Goal: Task Accomplishment & Management: Manage account settings

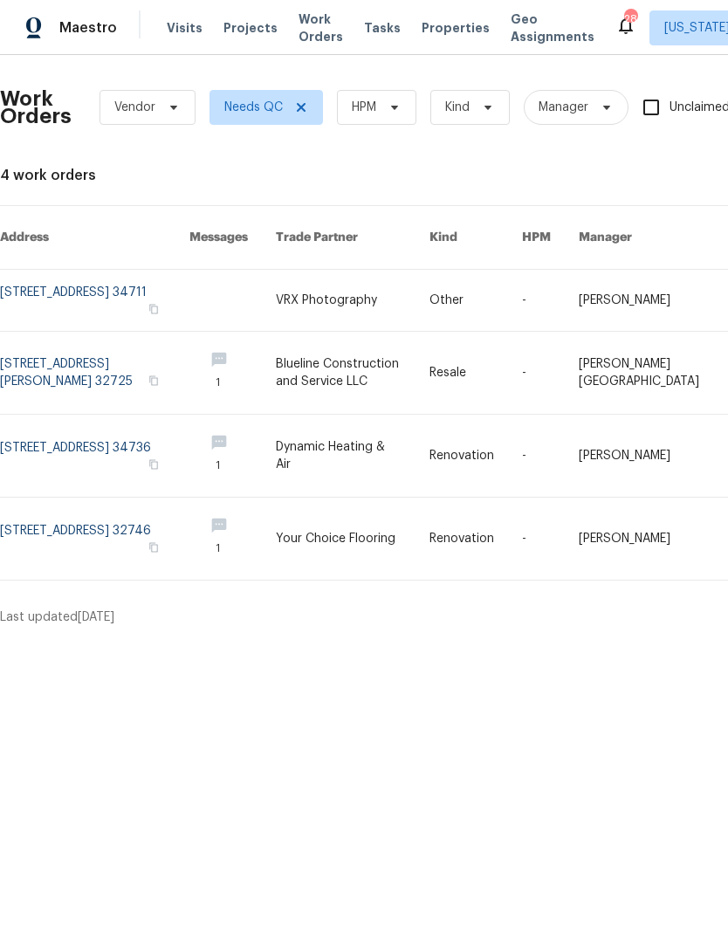
click at [185, 21] on span "Visits" at bounding box center [185, 27] width 36 height 17
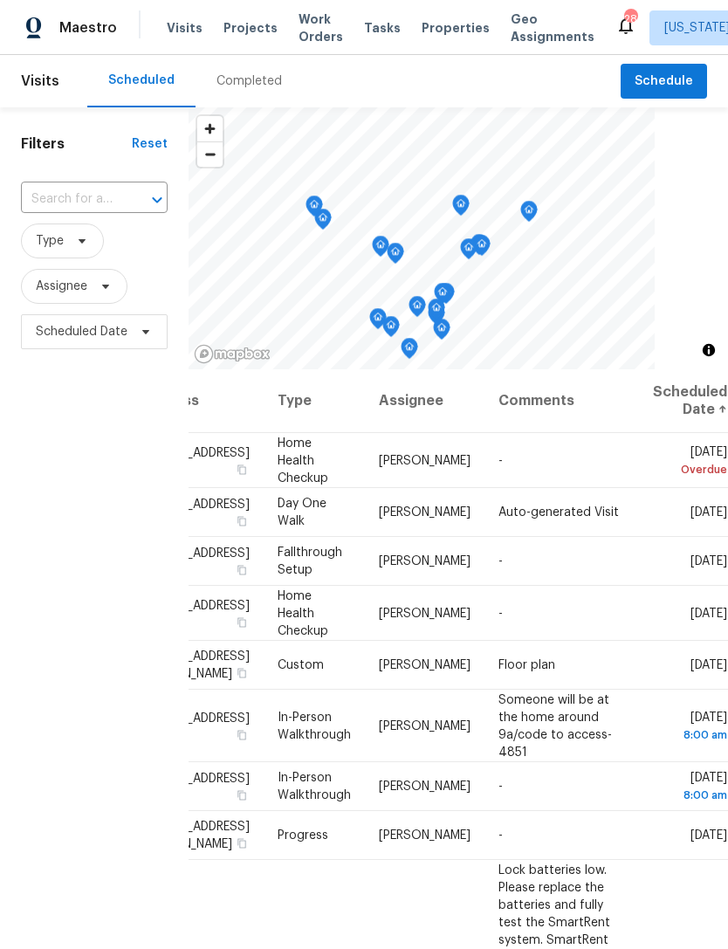
scroll to position [0, 155]
click at [0, 0] on span at bounding box center [0, 0] width 0 height 0
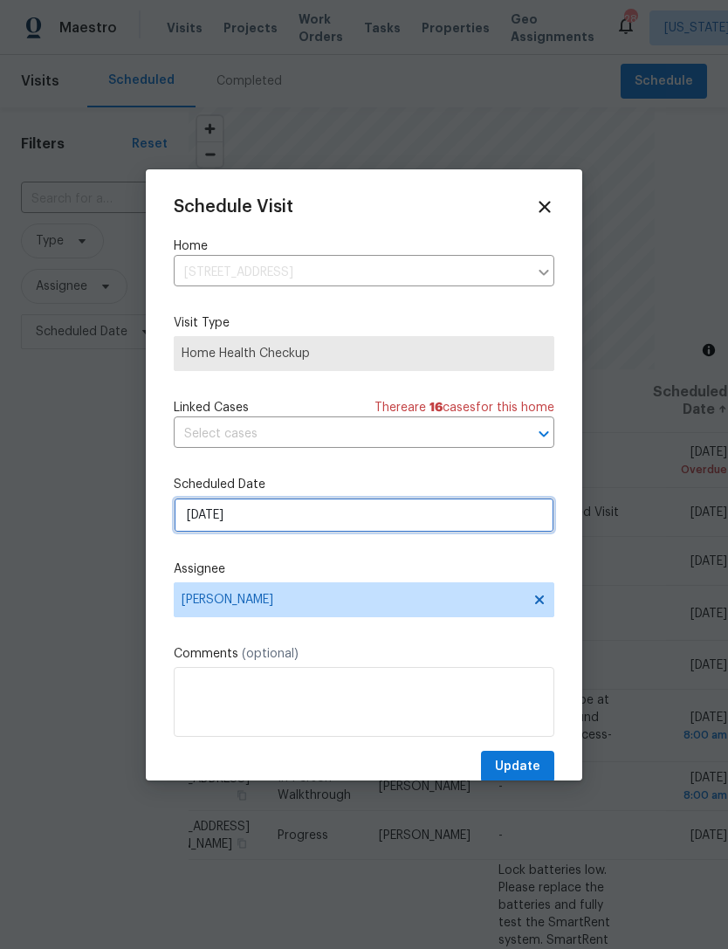
click at [497, 517] on input "[DATE]" at bounding box center [364, 515] width 381 height 35
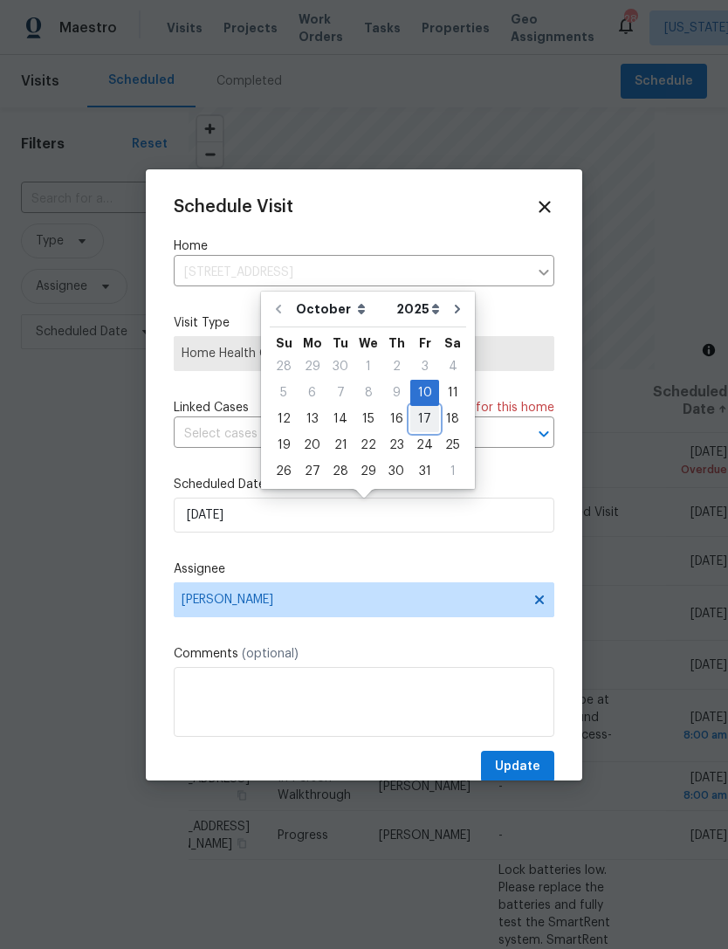
click at [418, 417] on div "17" at bounding box center [424, 419] width 29 height 24
type input "[DATE]"
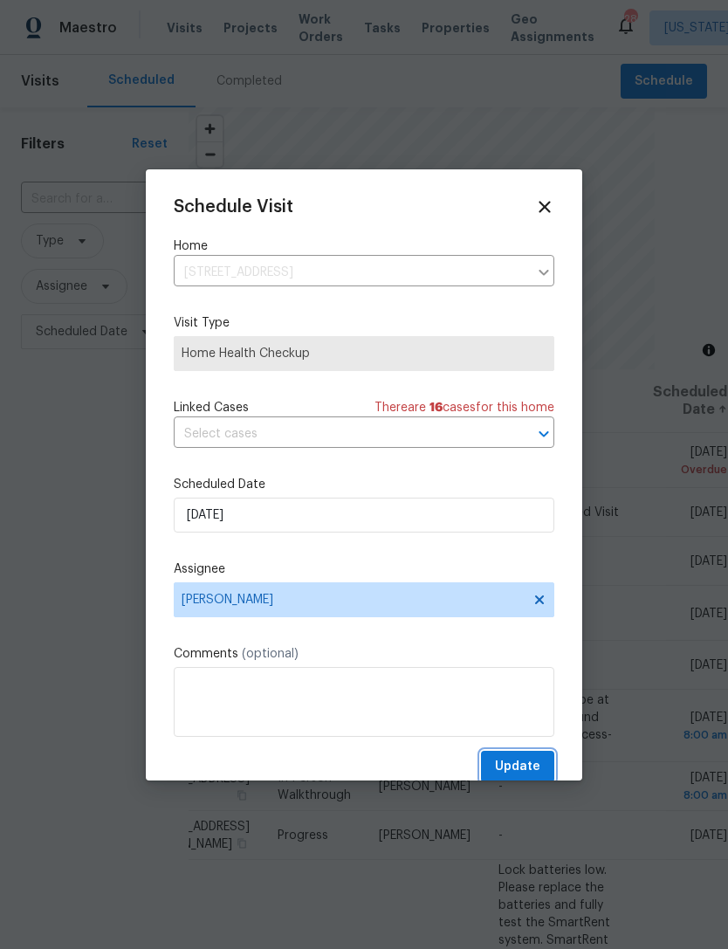
click at [533, 760] on span "Update" at bounding box center [517, 767] width 45 height 22
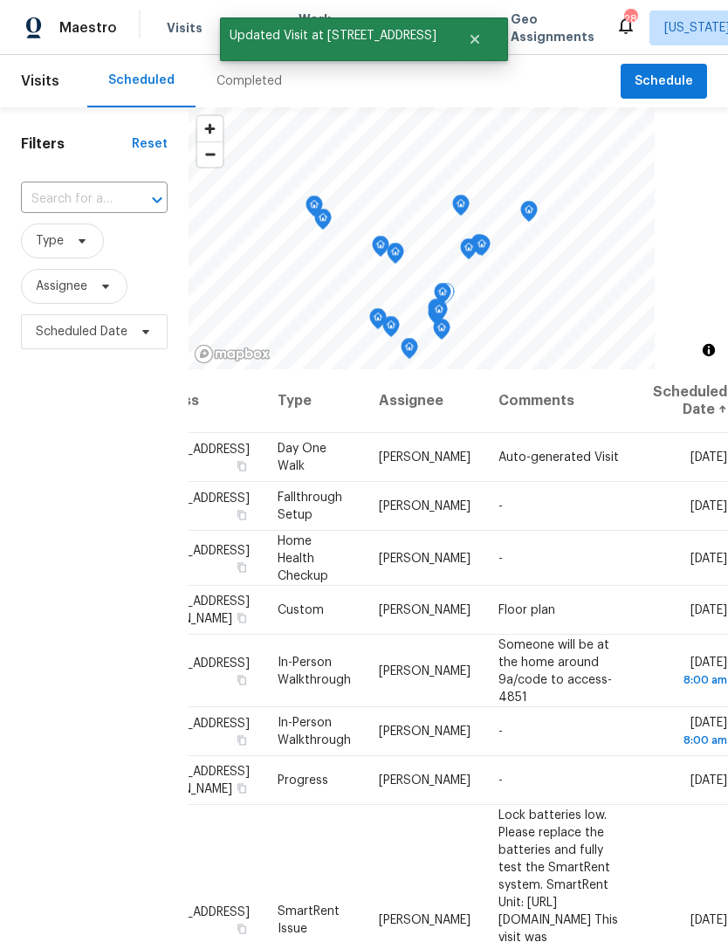
click at [0, 0] on icon at bounding box center [0, 0] width 0 height 0
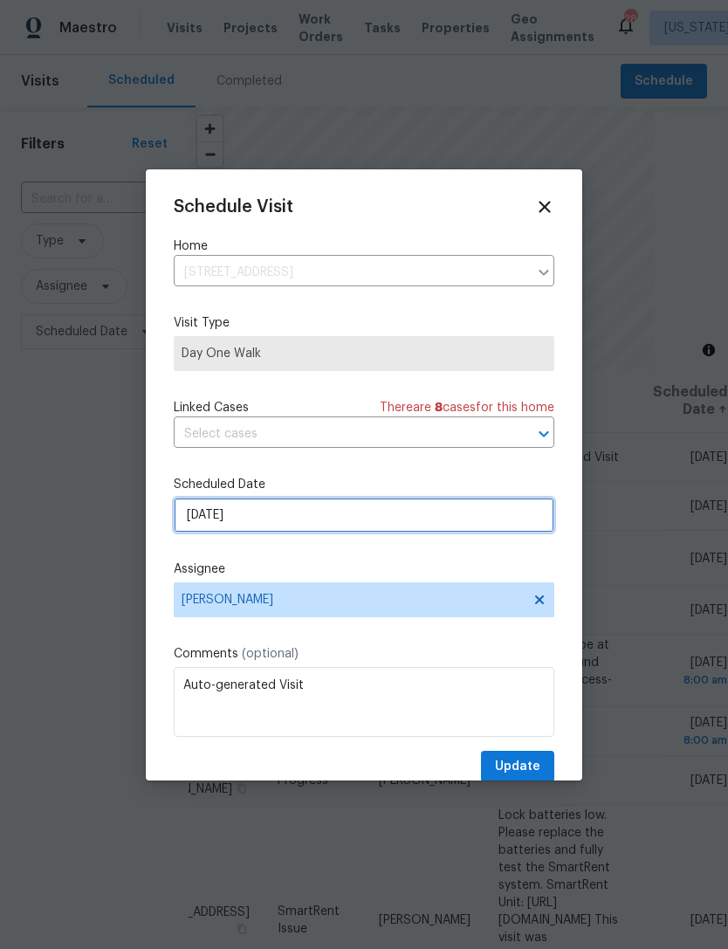
click at [484, 527] on input "[DATE]" at bounding box center [364, 515] width 381 height 35
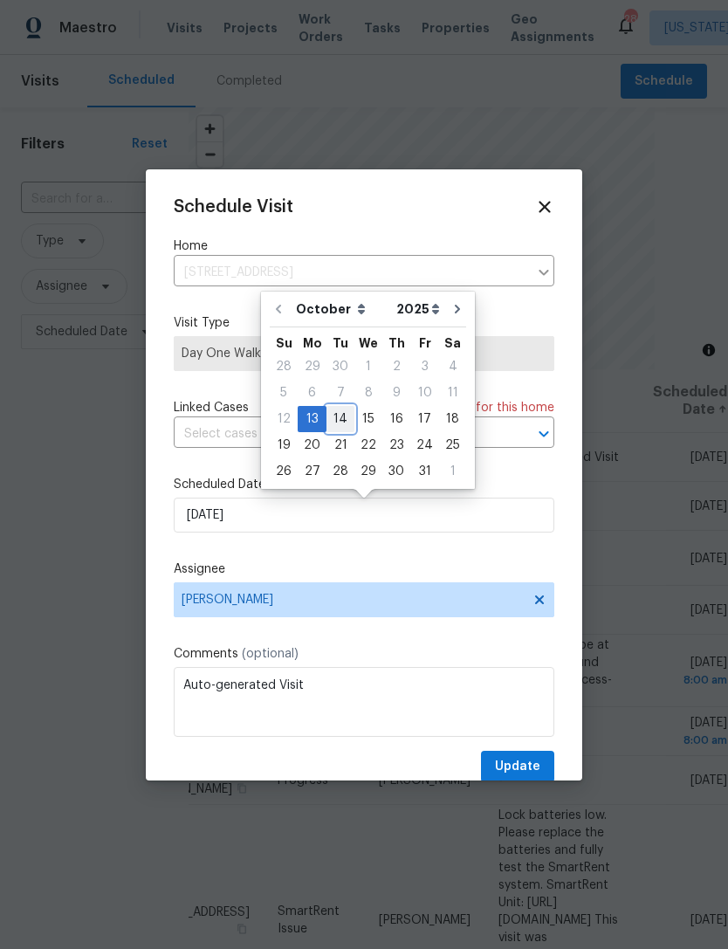
click at [333, 416] on div "14" at bounding box center [341, 419] width 28 height 24
type input "[DATE]"
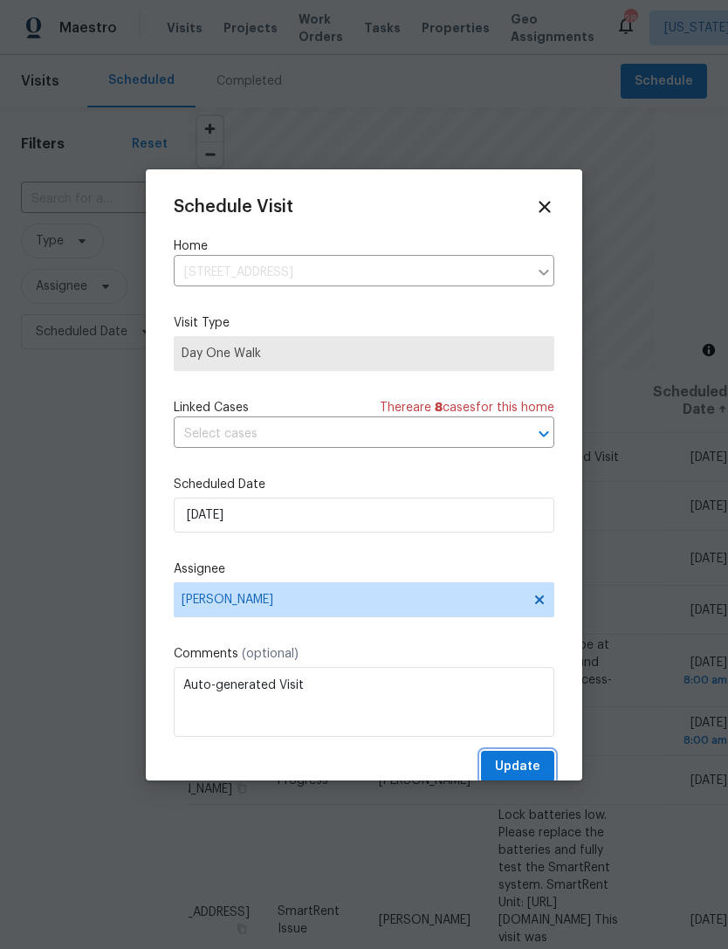
click at [539, 764] on span "Update" at bounding box center [517, 767] width 45 height 22
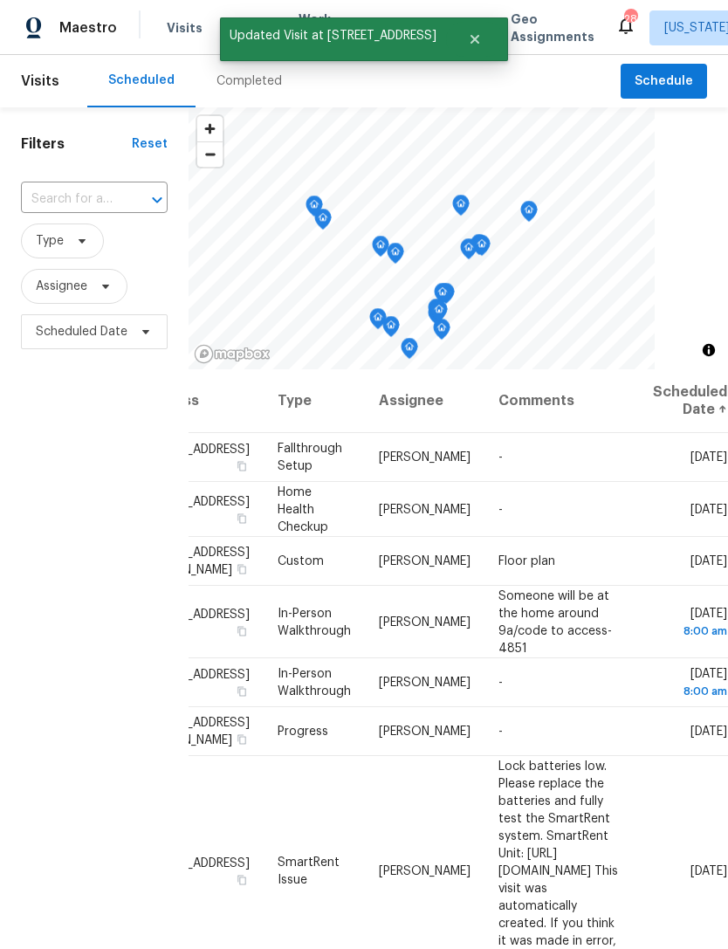
click at [0, 0] on icon at bounding box center [0, 0] width 0 height 0
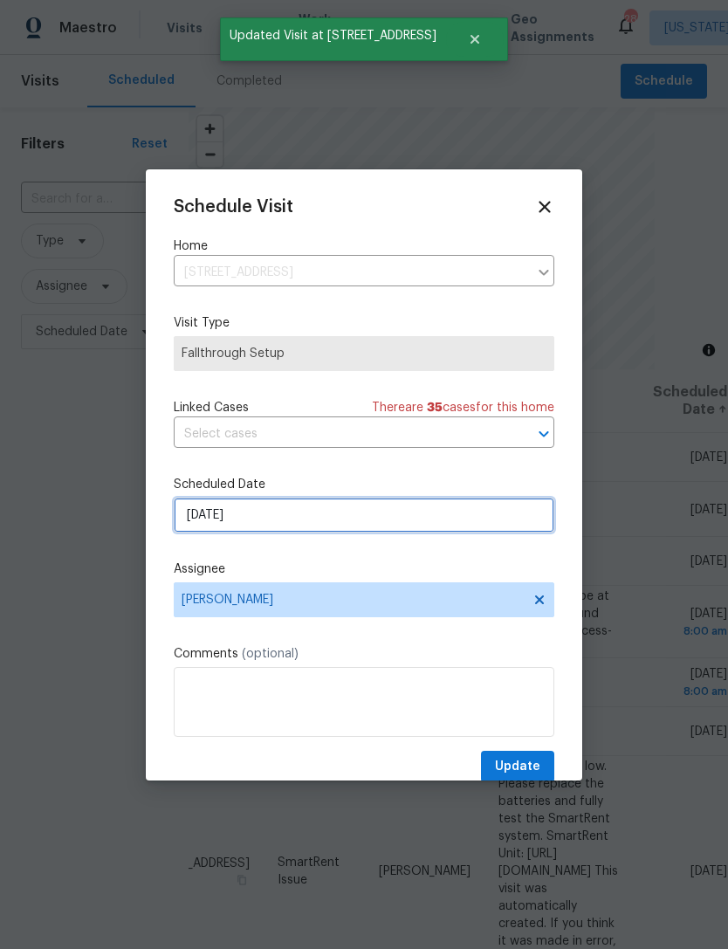
click at [481, 515] on input "[DATE]" at bounding box center [364, 515] width 381 height 35
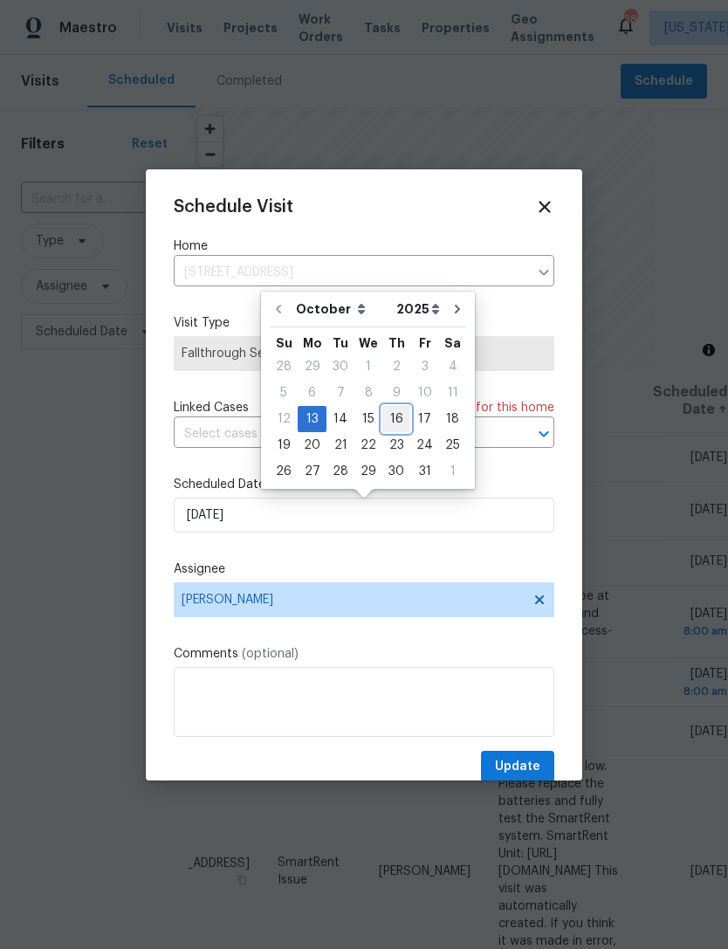
click at [390, 421] on div "16" at bounding box center [396, 419] width 28 height 24
type input "[DATE]"
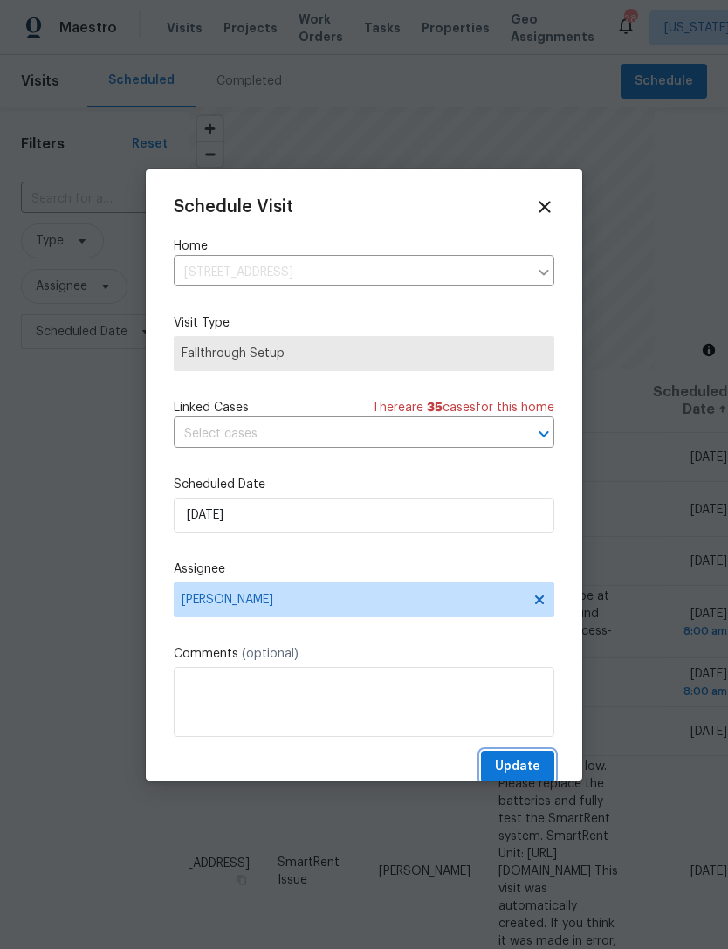
click at [532, 762] on span "Update" at bounding box center [517, 767] width 45 height 22
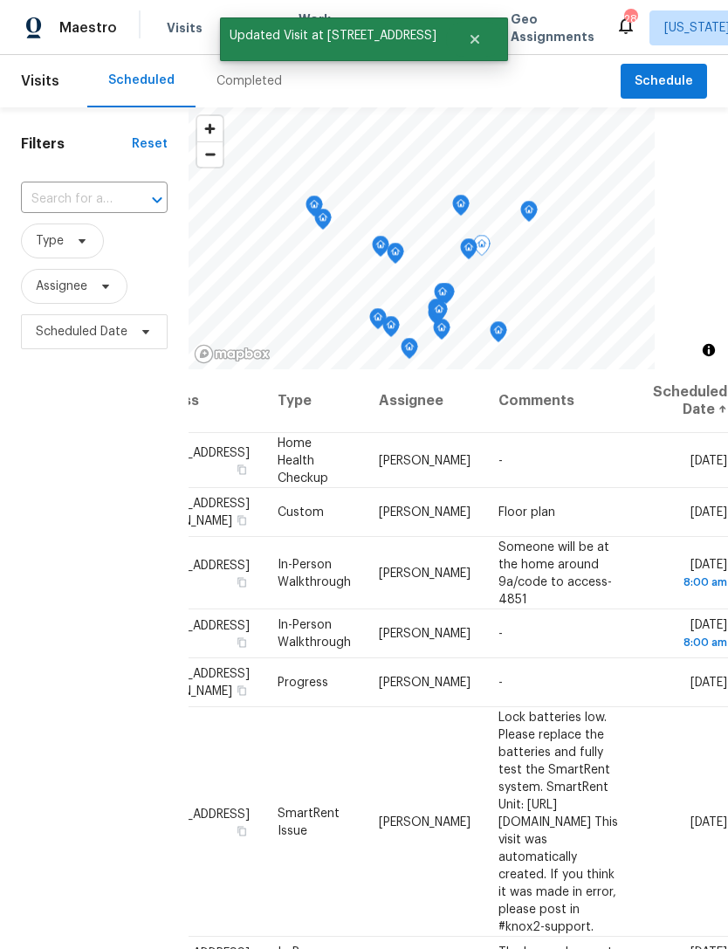
click at [0, 0] on icon at bounding box center [0, 0] width 0 height 0
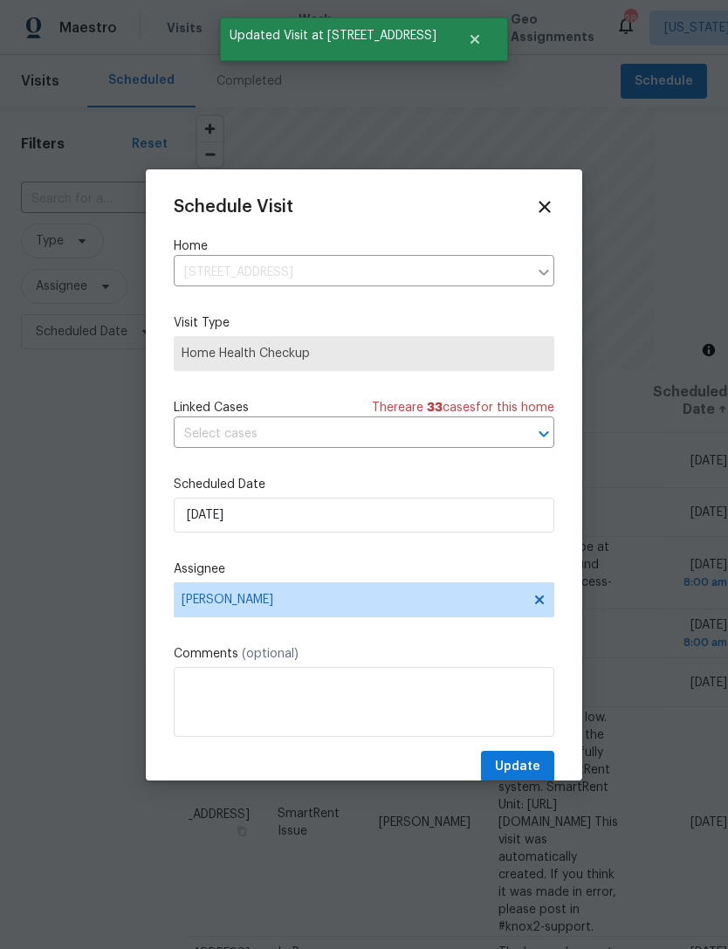
click at [474, 546] on div "Schedule Visit Home [STREET_ADDRESS] ​ Visit Type Home Health Checkup Linked Ca…" at bounding box center [364, 490] width 381 height 586
click at [473, 545] on div "Schedule Visit Home [STREET_ADDRESS] ​ Visit Type Home Health Checkup Linked Ca…" at bounding box center [364, 490] width 381 height 586
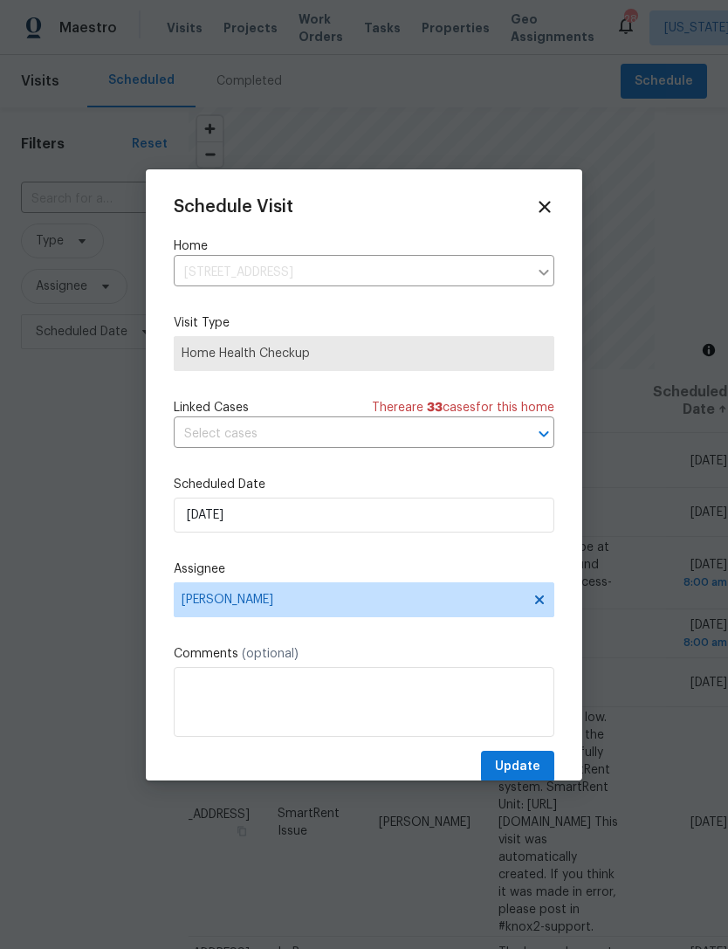
click at [426, 479] on label "Scheduled Date" at bounding box center [364, 484] width 381 height 17
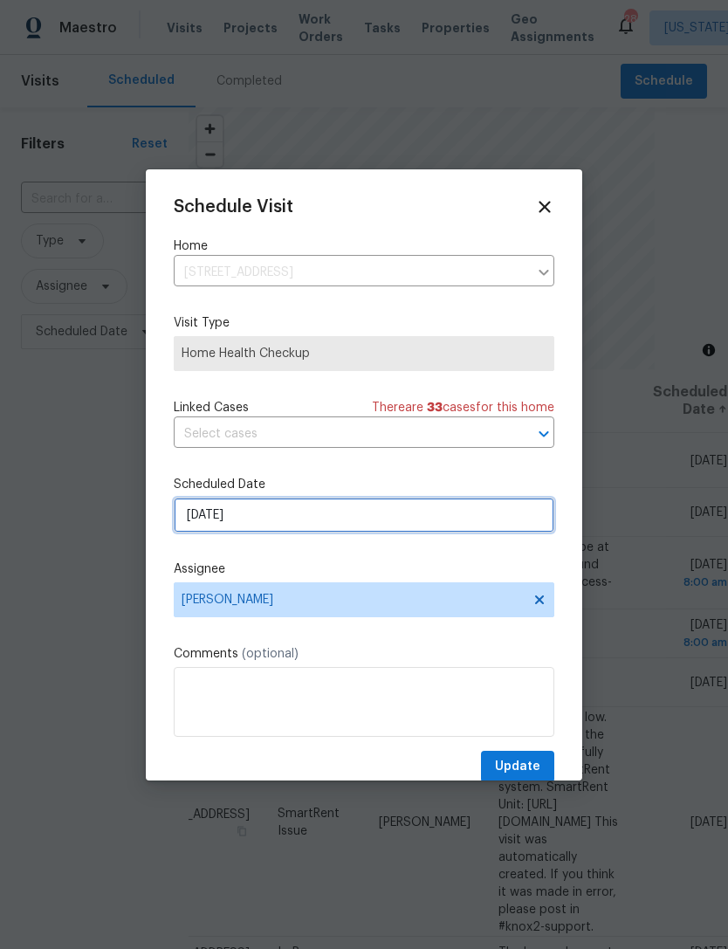
click at [412, 519] on input "[DATE]" at bounding box center [364, 515] width 381 height 35
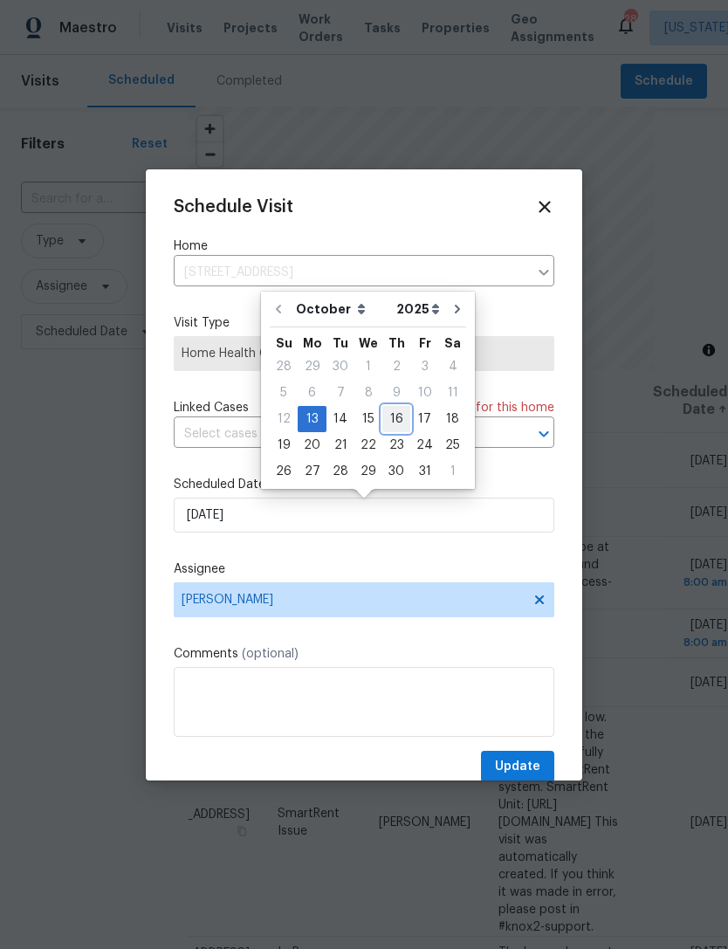
click at [395, 424] on div "16" at bounding box center [396, 419] width 28 height 24
type input "[DATE]"
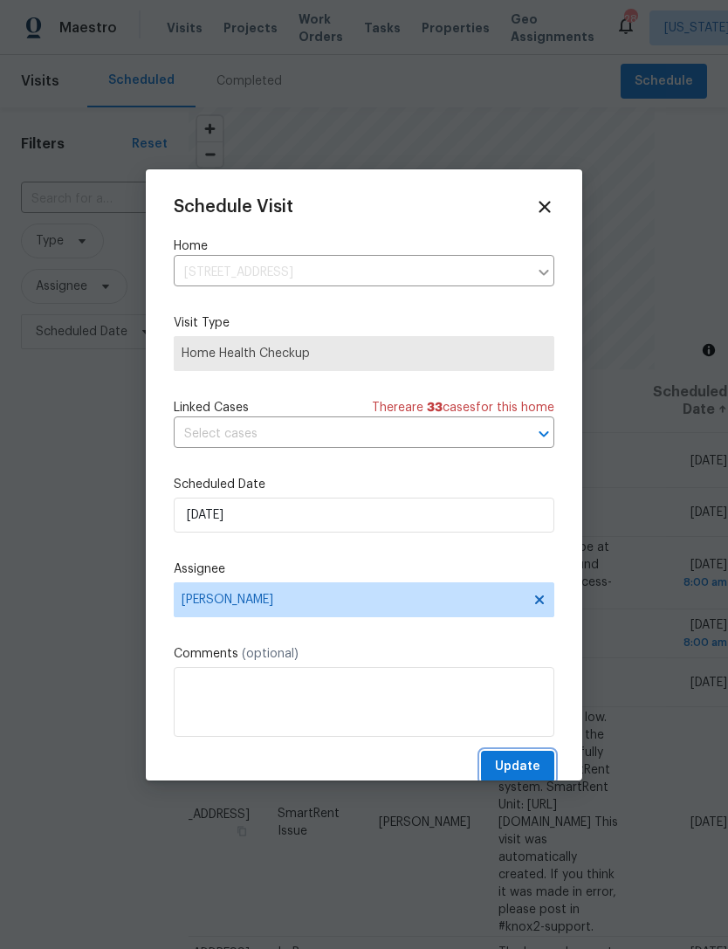
click at [525, 761] on span "Update" at bounding box center [517, 767] width 45 height 22
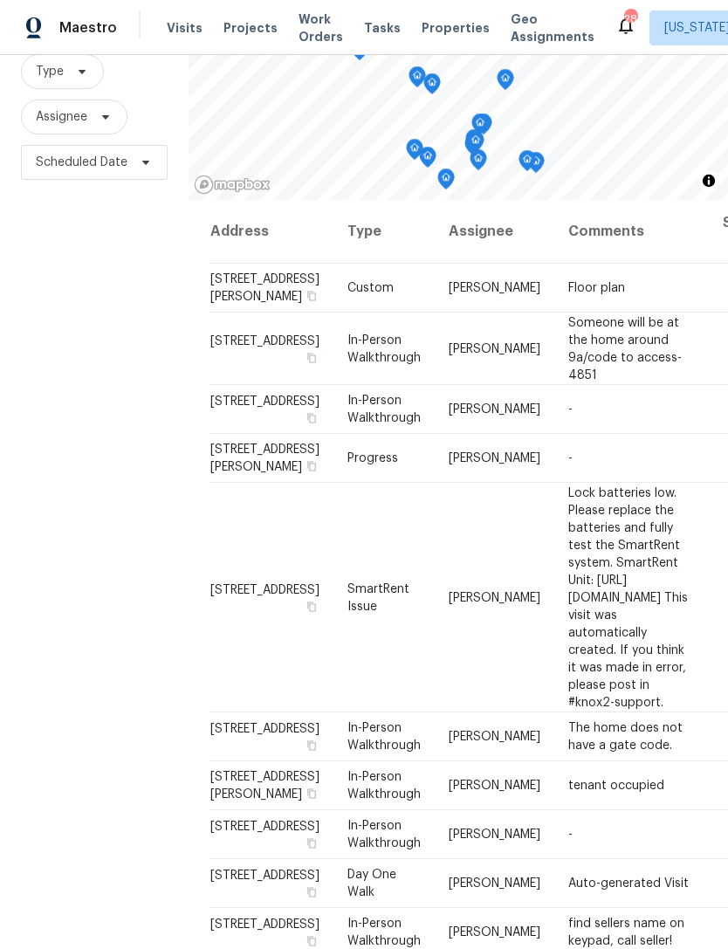
scroll to position [169, 0]
click at [237, 822] on span "[STREET_ADDRESS]" at bounding box center [264, 828] width 109 height 12
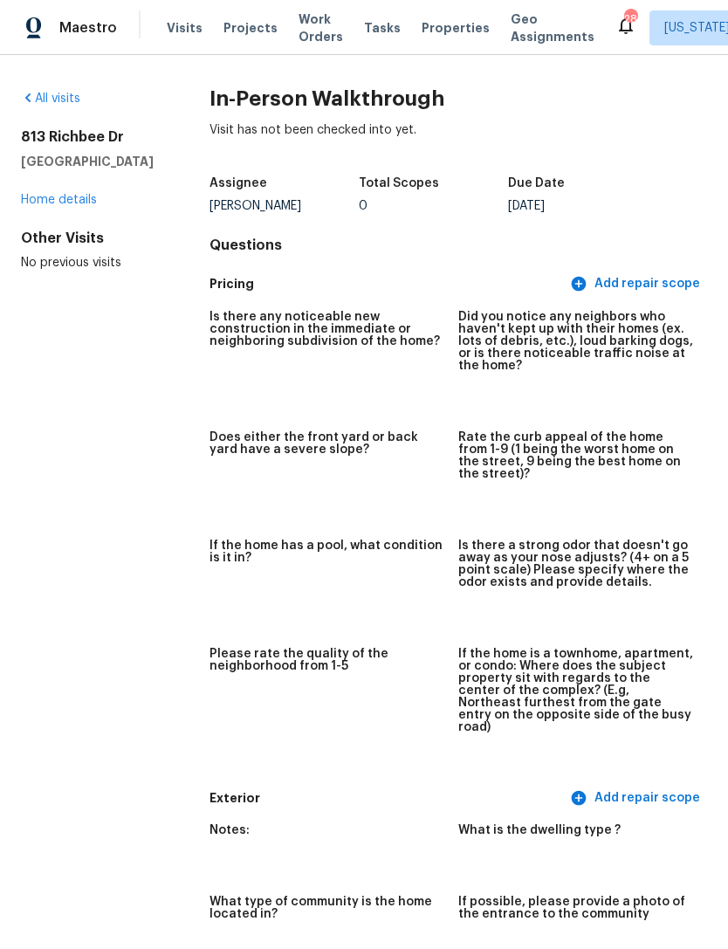
click at [30, 206] on link "Home details" at bounding box center [59, 200] width 76 height 12
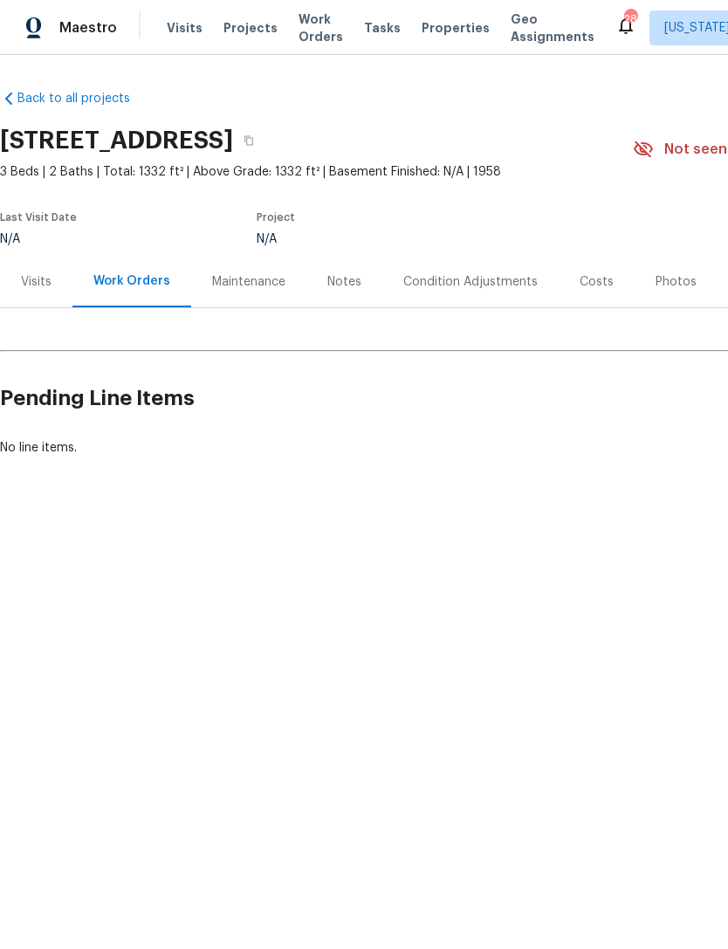
click at [38, 288] on div "Visits" at bounding box center [36, 281] width 31 height 17
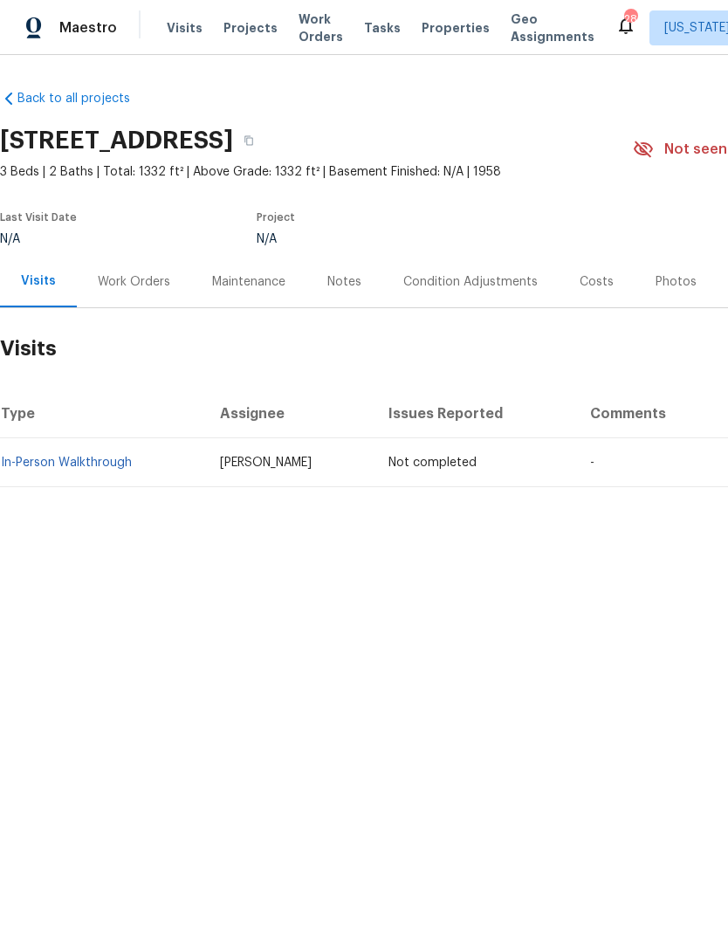
click at [429, 35] on span "Properties" at bounding box center [456, 27] width 68 height 17
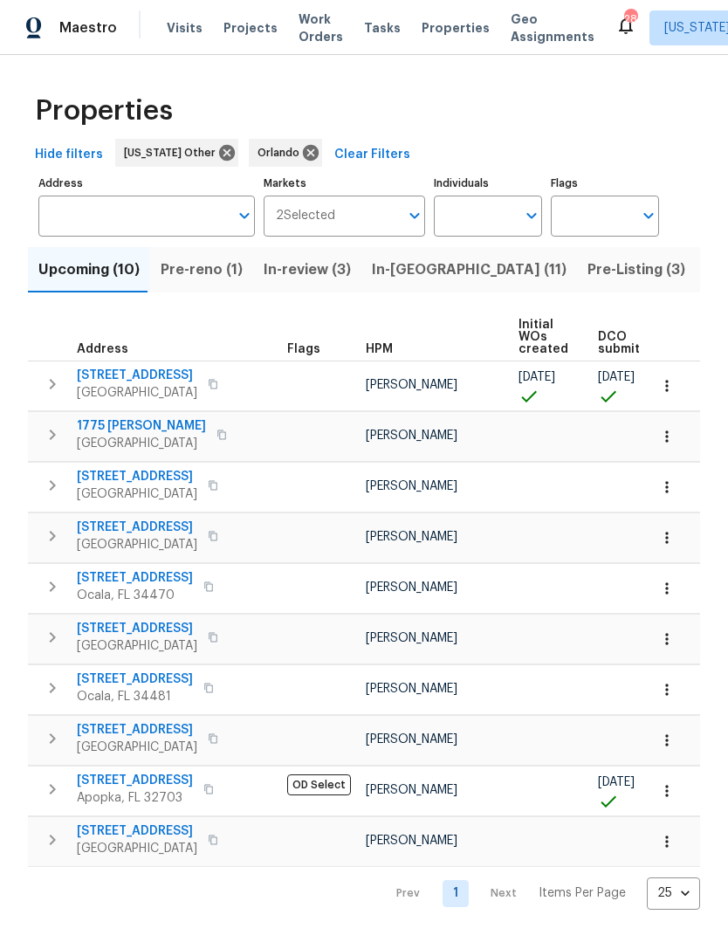
click at [520, 212] on button "Open" at bounding box center [532, 215] width 24 height 24
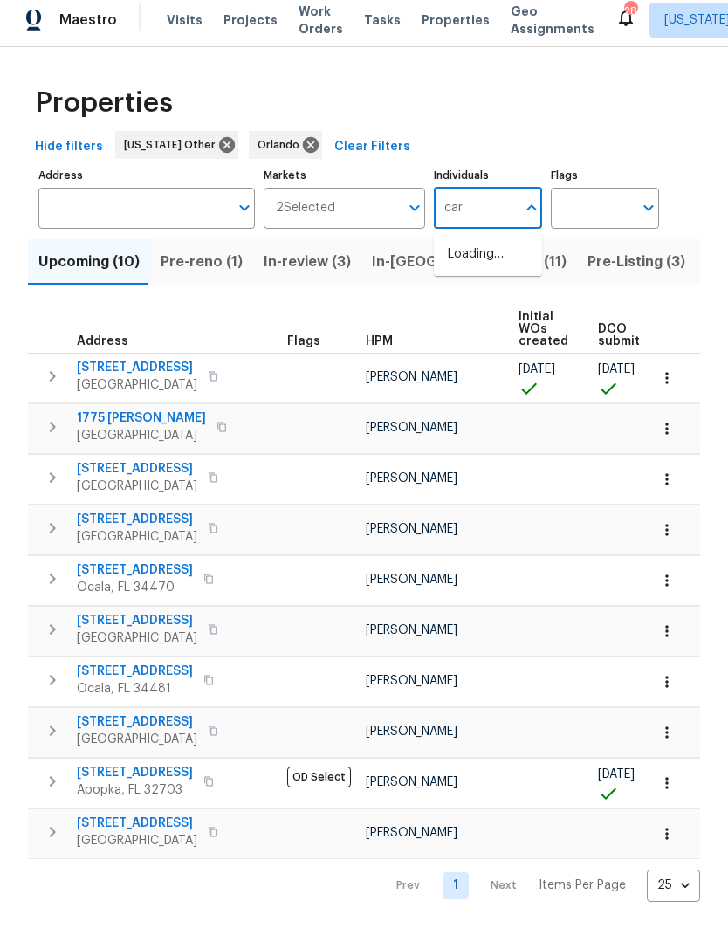
type input "[PERSON_NAME]"
click at [472, 264] on input "checkbox" at bounding box center [466, 271] width 37 height 37
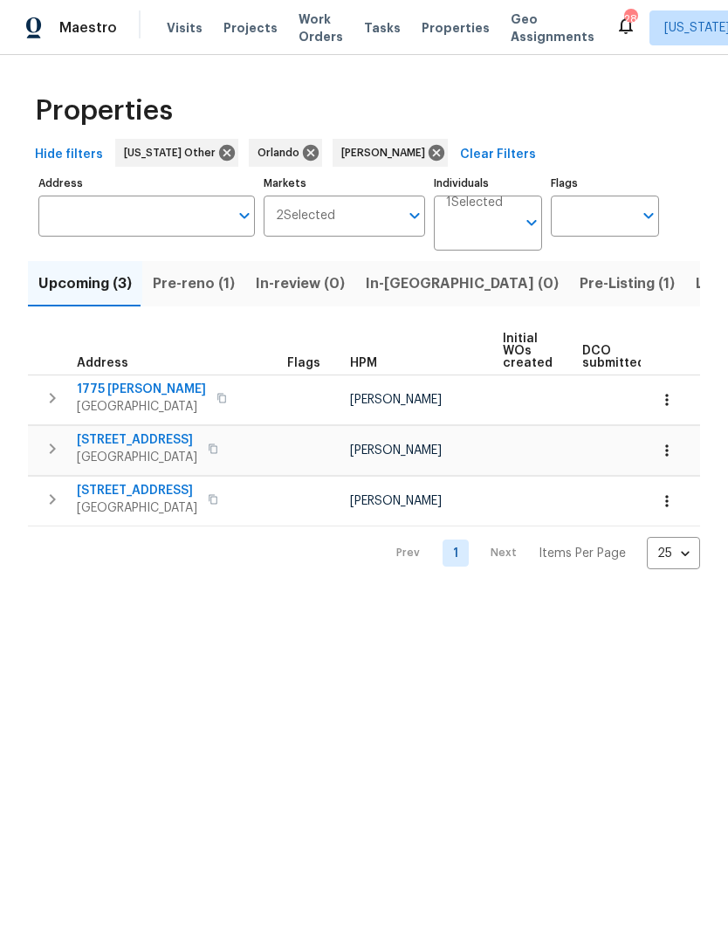
click at [189, 284] on span "Pre-reno (1)" at bounding box center [194, 284] width 82 height 24
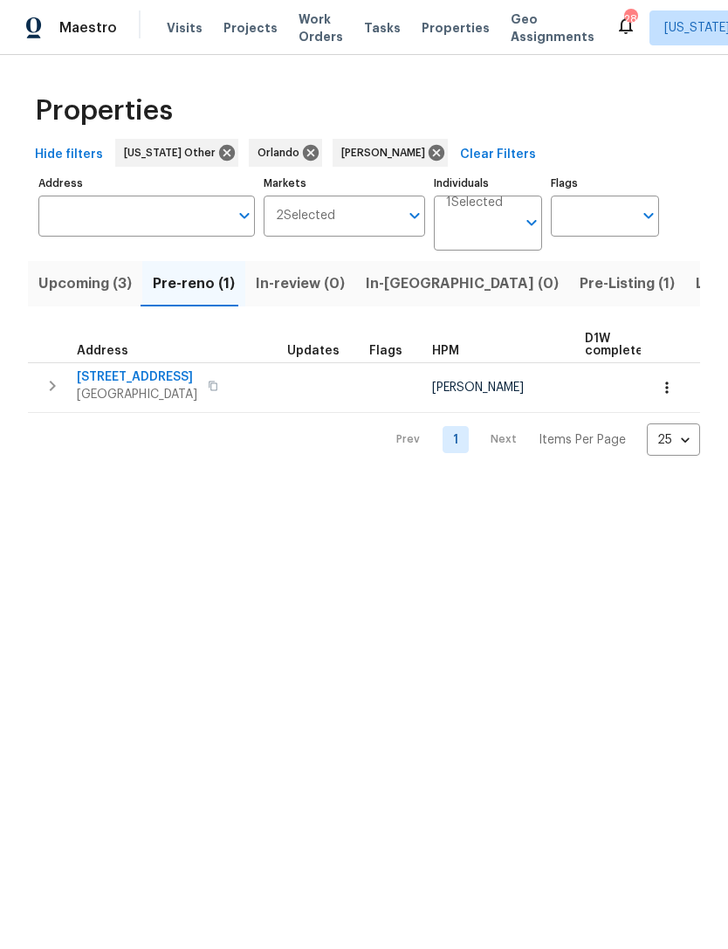
click at [61, 277] on span "Upcoming (3)" at bounding box center [84, 284] width 93 height 24
